Goal: Navigation & Orientation: Go to known website

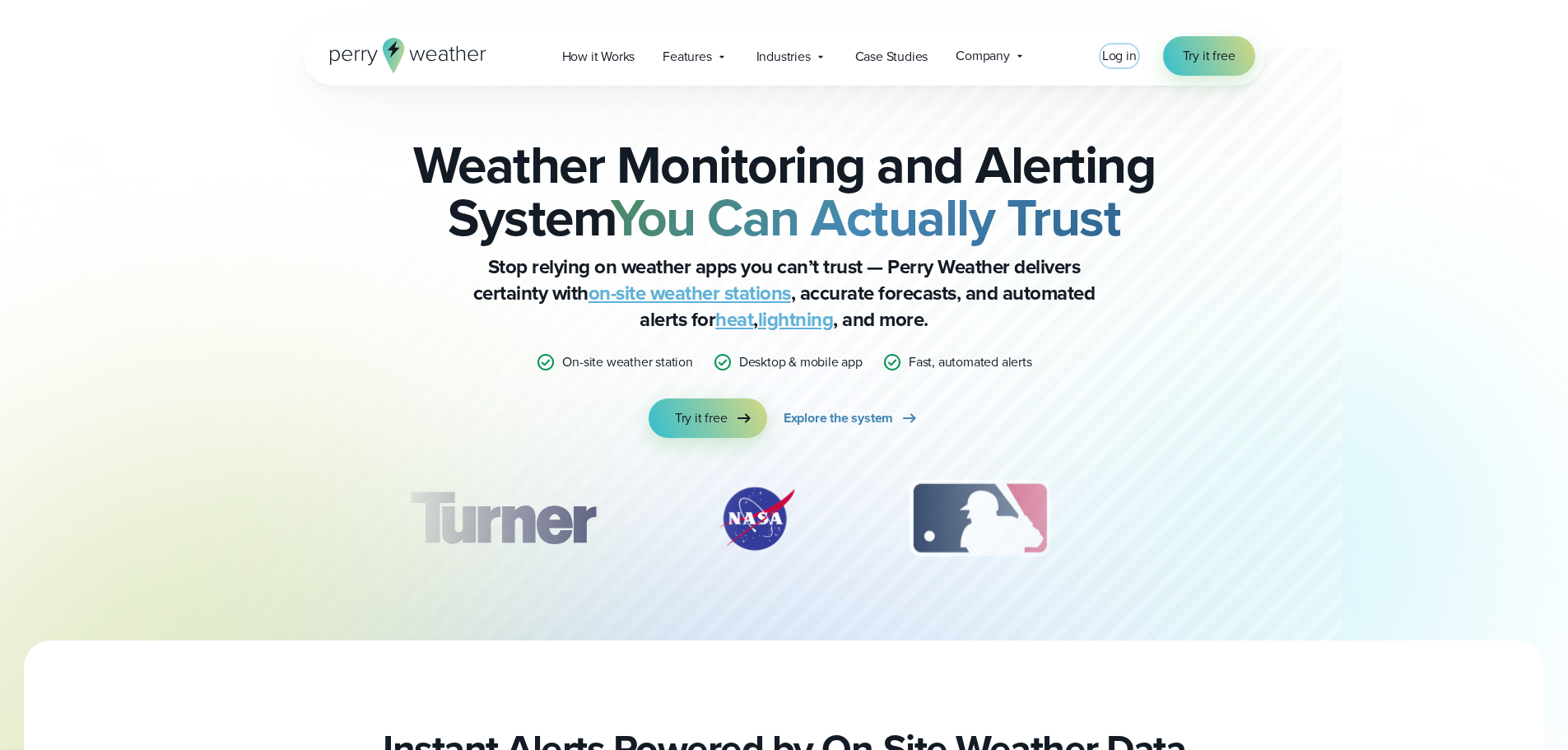
drag, startPoint x: 0, startPoint y: 0, endPoint x: 1130, endPoint y: 54, distance: 1131.3
click at [1130, 54] on span "Log in" at bounding box center [1119, 55] width 34 height 19
click at [1118, 60] on span "Log in" at bounding box center [1119, 55] width 34 height 19
click at [1115, 59] on span "Log in" at bounding box center [1119, 55] width 34 height 19
